Goal: Information Seeking & Learning: Learn about a topic

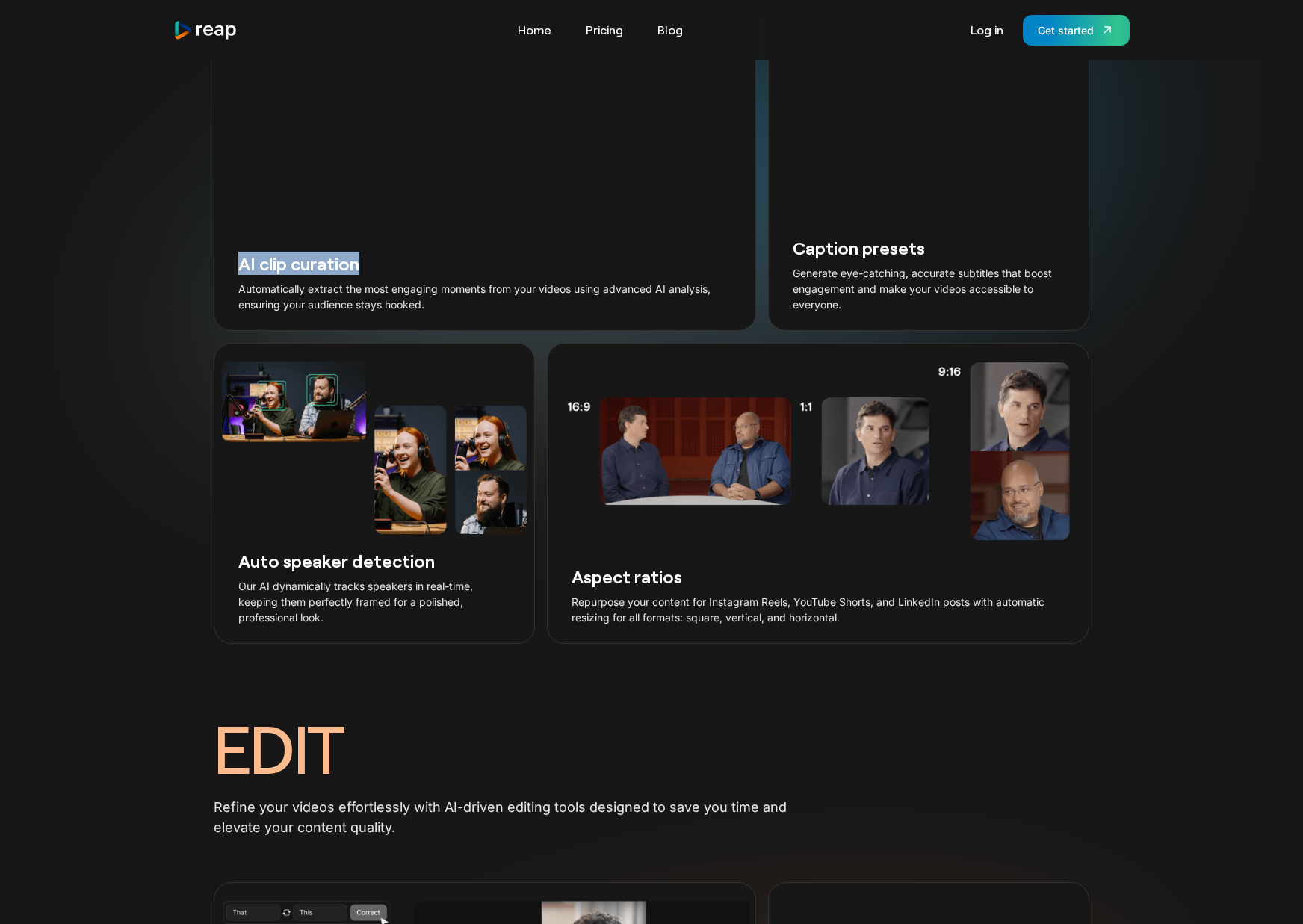
drag, startPoint x: 242, startPoint y: 296, endPoint x: 435, endPoint y: 295, distance: 193.0
click at [435, 275] on h3 "AI clip curation" at bounding box center [485, 263] width 493 height 23
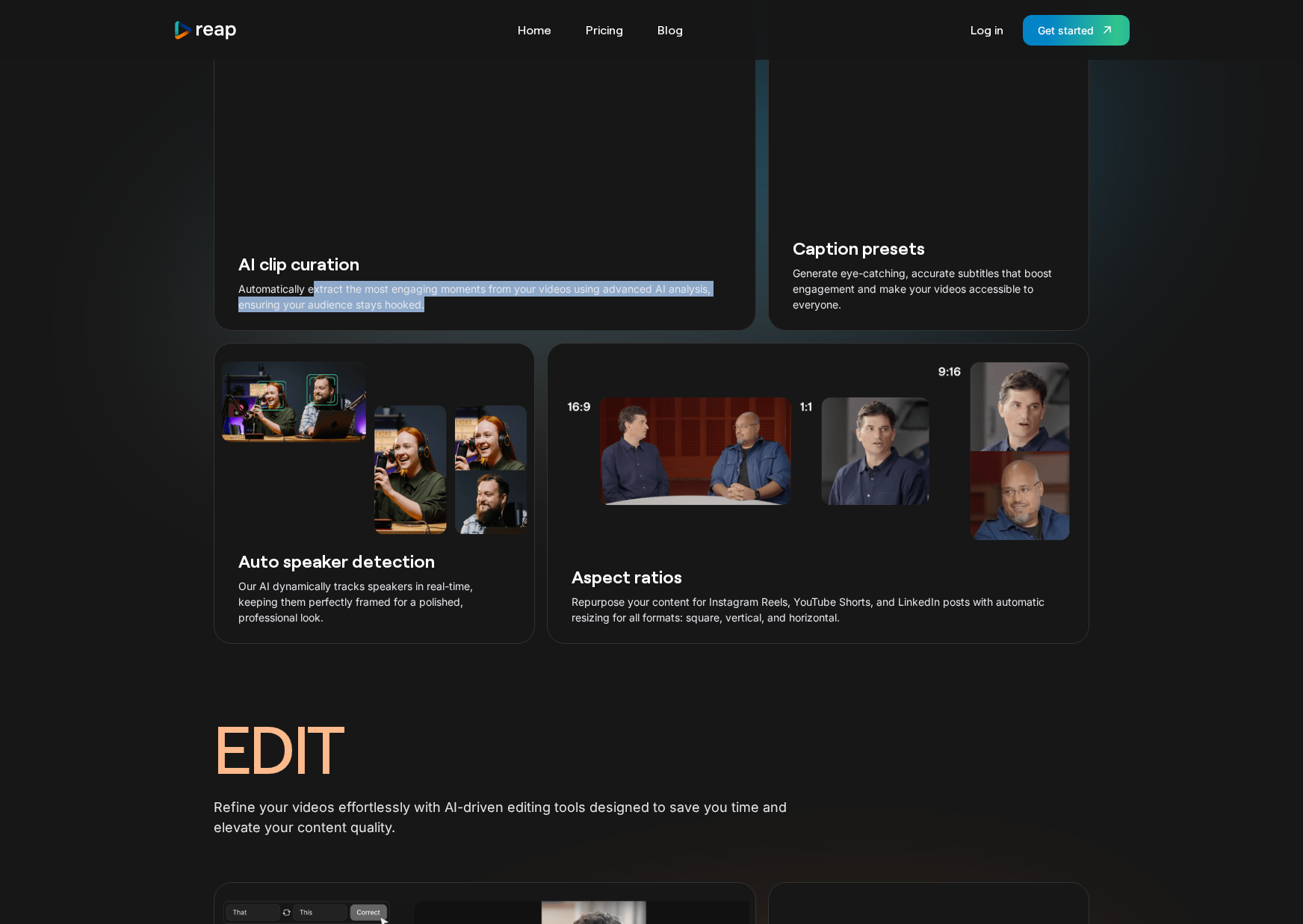
drag, startPoint x: 314, startPoint y: 318, endPoint x: 458, endPoint y: 338, distance: 145.4
click at [458, 330] on div "AI clip curation Automatically extract the most engaging moments from your vide…" at bounding box center [485, 284] width 541 height 93
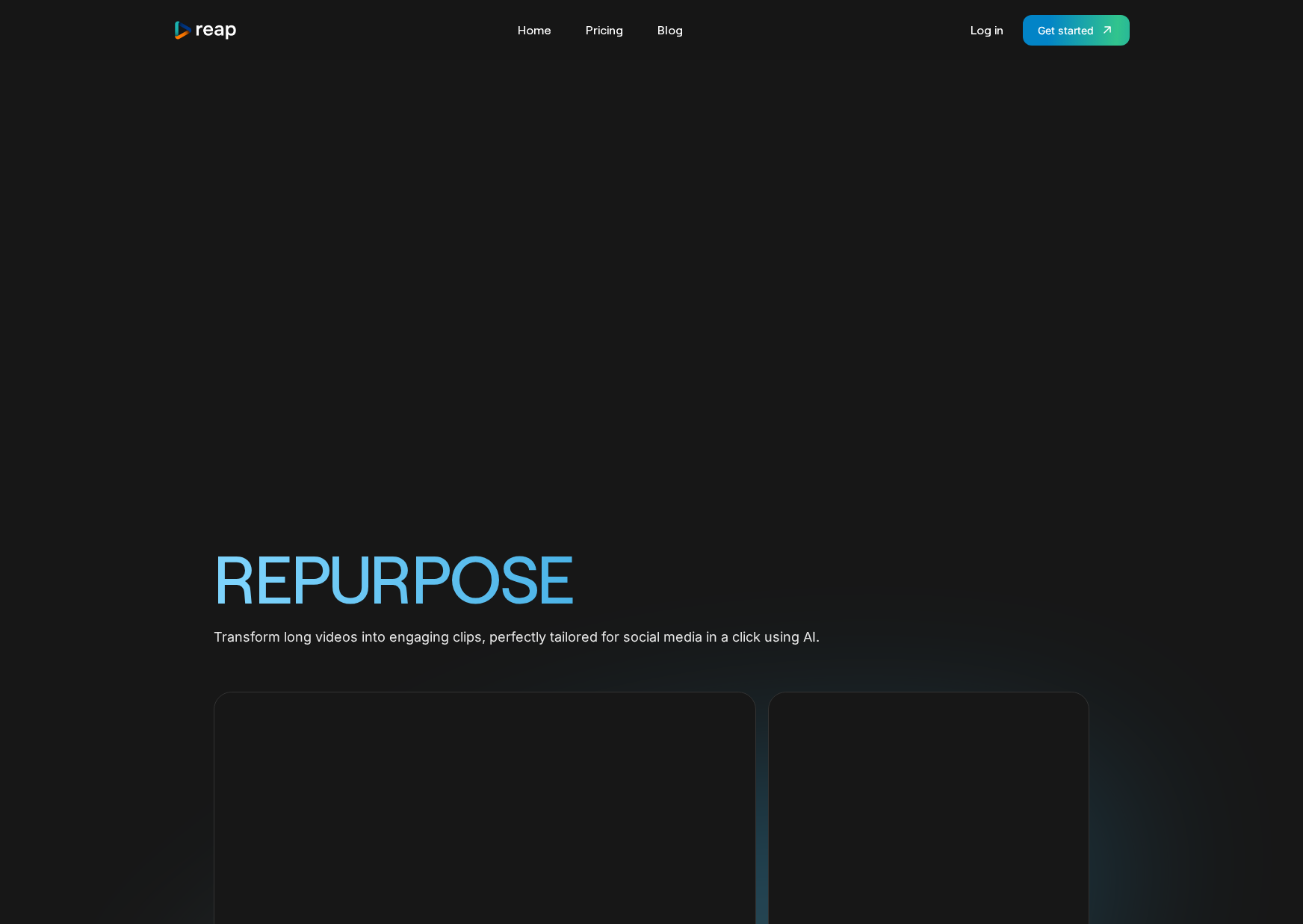
scroll to position [711, 0]
